Goal: Information Seeking & Learning: Find specific fact

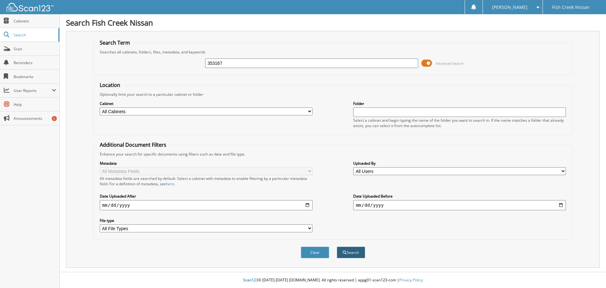
type input "353167"
click at [349, 257] on button "Search" at bounding box center [351, 252] width 28 height 12
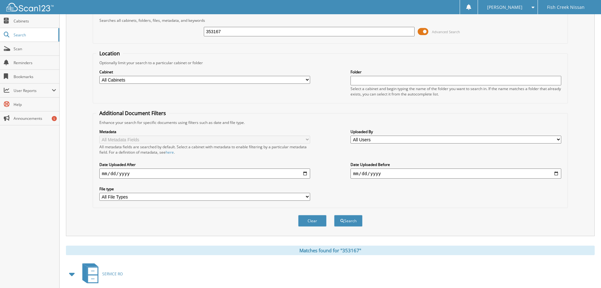
scroll to position [90, 0]
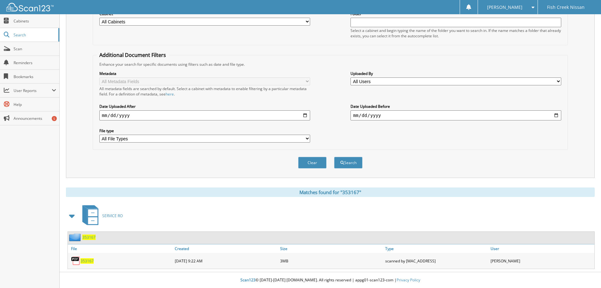
click at [89, 261] on span "353167" at bounding box center [86, 260] width 13 height 5
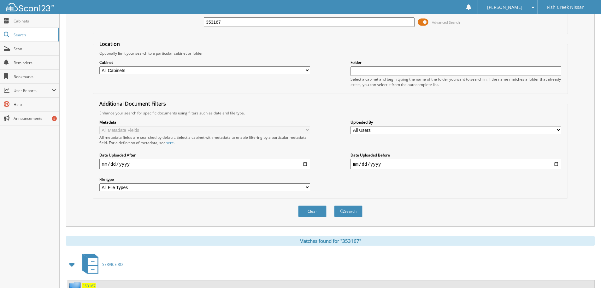
scroll to position [0, 0]
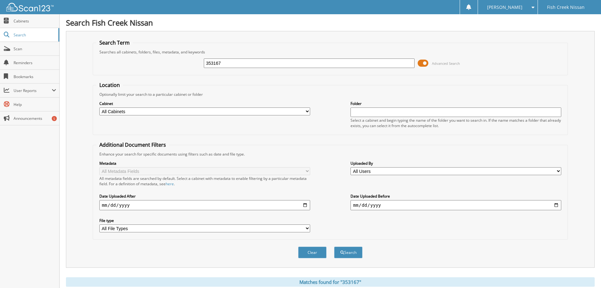
drag, startPoint x: 237, startPoint y: 58, endPoint x: 150, endPoint y: 85, distance: 90.8
click at [87, 63] on div "Search Term Searches all cabinets, folders, files, metadata, and keywords 35316…" at bounding box center [330, 149] width 529 height 236
paste input "2994"
type input "352994"
click at [347, 256] on button "Search" at bounding box center [348, 252] width 28 height 12
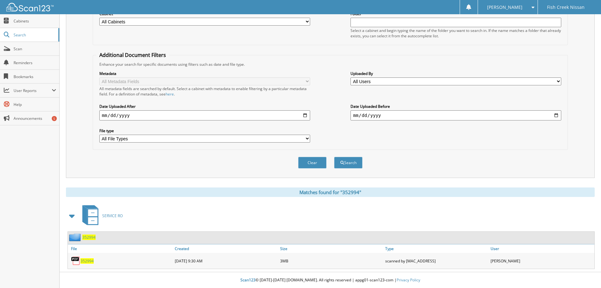
click at [87, 261] on span "352994" at bounding box center [86, 260] width 13 height 5
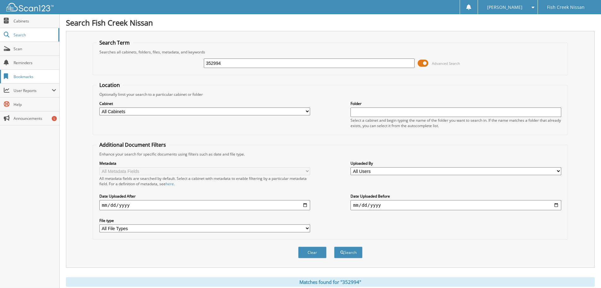
paste input "3895"
drag, startPoint x: 236, startPoint y: 67, endPoint x: 14, endPoint y: 78, distance: 222.5
click at [19, 77] on body "[PERSON_NAME] Settings Logout Fish Creek Nissan Close Cabinets Search Scan" at bounding box center [300, 188] width 601 height 377
type input "353895"
click at [347, 256] on button "Search" at bounding box center [348, 252] width 28 height 12
